Goal: Transaction & Acquisition: Purchase product/service

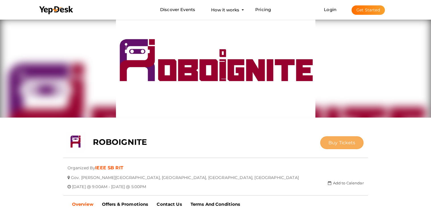
click at [329, 148] on button "Buy Tickets" at bounding box center [342, 142] width 44 height 13
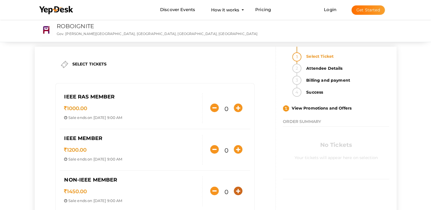
click at [236, 193] on icon "button" at bounding box center [238, 191] width 9 height 9
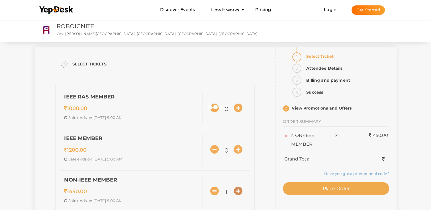
click at [236, 193] on div at bounding box center [215, 105] width 431 height 210
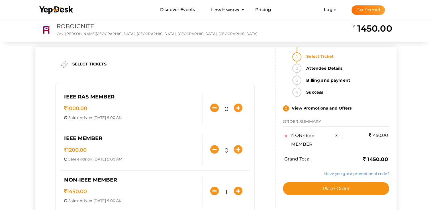
click at [236, 193] on div "SELECT TICKETS IEEE RAS MEMBER 1000.00 Sale ends on [DATE] 9:00 AM Sale Starts …" at bounding box center [216, 141] width 362 height 189
click at [239, 189] on icon "button" at bounding box center [238, 191] width 9 height 9
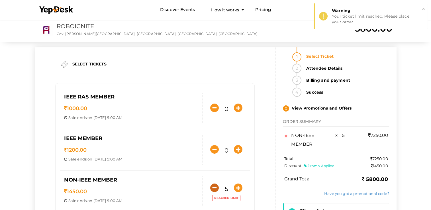
click at [214, 189] on icon "button" at bounding box center [214, 188] width 9 height 9
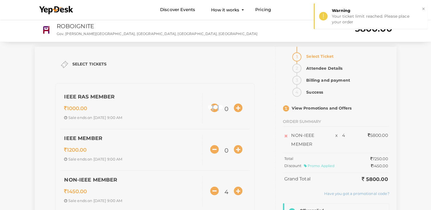
click at [214, 189] on div at bounding box center [215, 105] width 431 height 210
click at [214, 189] on div "SELECT TICKETS IEEE RAS MEMBER 1000.00 Sale ends on [DATE] 9:00 AM Sale Starts …" at bounding box center [216, 167] width 362 height 240
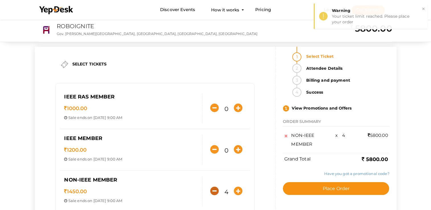
click at [214, 189] on icon "button" at bounding box center [214, 191] width 9 height 9
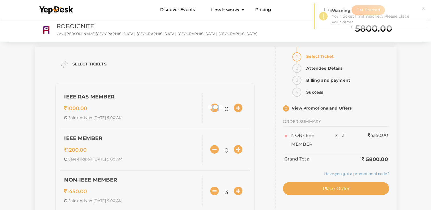
click at [214, 189] on div at bounding box center [215, 105] width 431 height 210
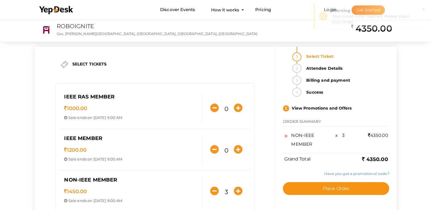
click at [214, 189] on div "SELECT TICKETS IEEE RAS MEMBER 1000.00 Sale ends on [DATE] 9:00 AM Sale Starts …" at bounding box center [216, 141] width 362 height 189
click at [214, 189] on icon "button" at bounding box center [214, 191] width 9 height 9
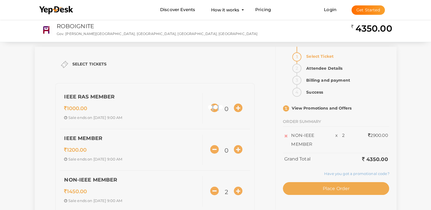
click at [214, 189] on div at bounding box center [215, 105] width 431 height 210
click at [214, 189] on div "SELECT TICKETS IEEE RAS MEMBER 1000.00 Sale ends on [DATE] 9:00 AM Sale Starts …" at bounding box center [216, 141] width 362 height 189
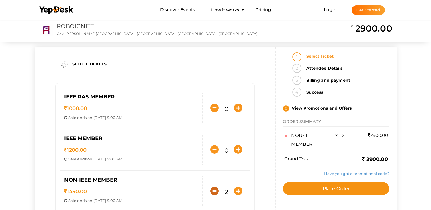
click at [214, 189] on icon "button" at bounding box center [214, 191] width 9 height 9
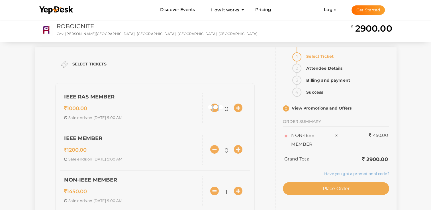
click at [214, 189] on div at bounding box center [215, 105] width 431 height 210
click at [214, 189] on div "SELECT TICKETS IEEE RAS MEMBER 1000.00 Sale ends on [DATE] 9:00 AM Sale Starts …" at bounding box center [216, 141] width 362 height 189
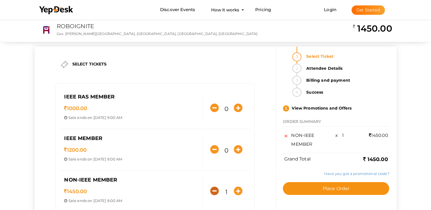
click at [214, 189] on icon "button" at bounding box center [214, 191] width 9 height 9
type input "0"
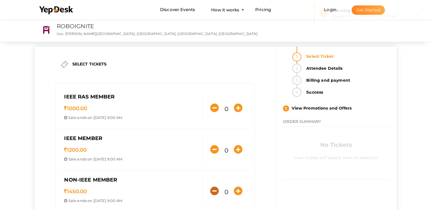
click at [214, 189] on icon "button" at bounding box center [214, 191] width 9 height 9
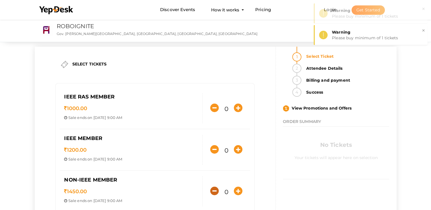
click at [214, 189] on icon "button" at bounding box center [214, 191] width 9 height 9
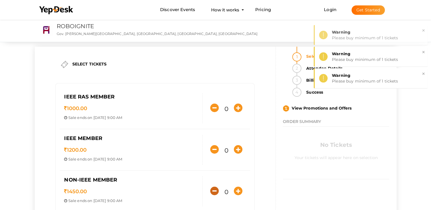
click at [214, 189] on icon "button" at bounding box center [214, 191] width 9 height 9
